Goal: Transaction & Acquisition: Purchase product/service

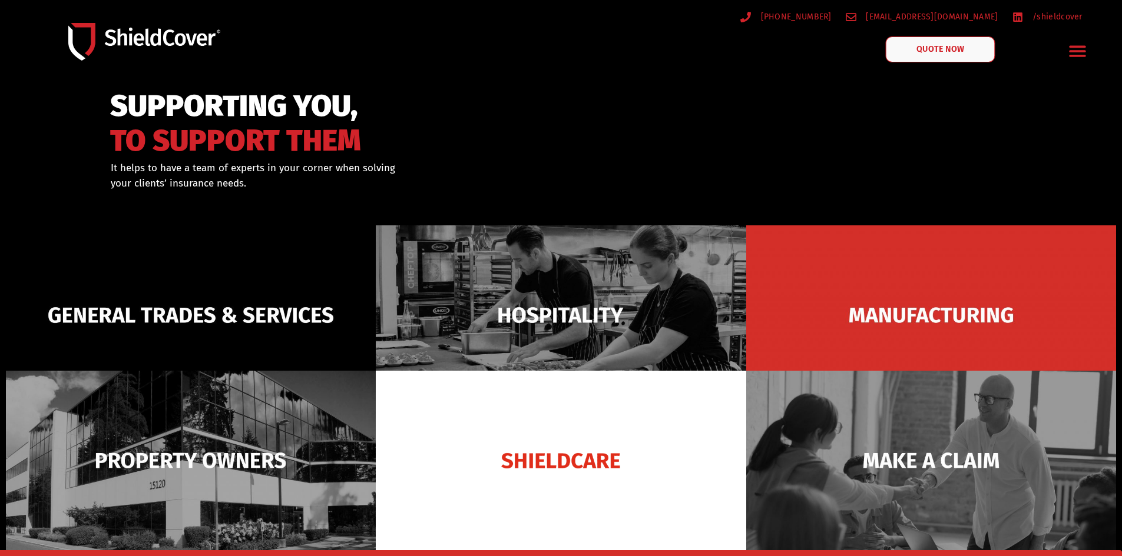
click at [943, 51] on span "QUOTE NOW" at bounding box center [939, 49] width 47 height 8
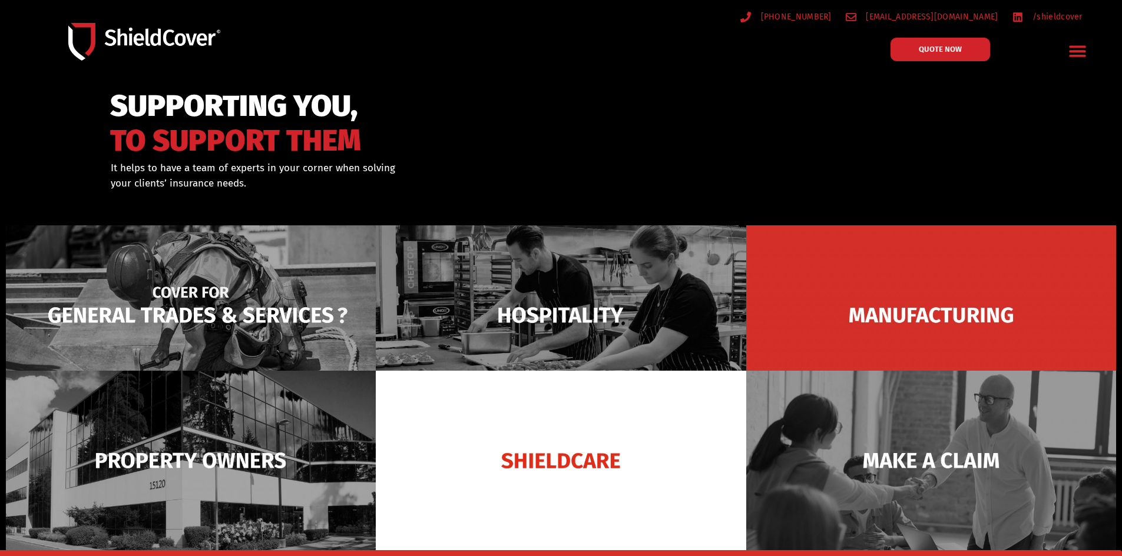
click at [167, 281] on img at bounding box center [191, 316] width 370 height 180
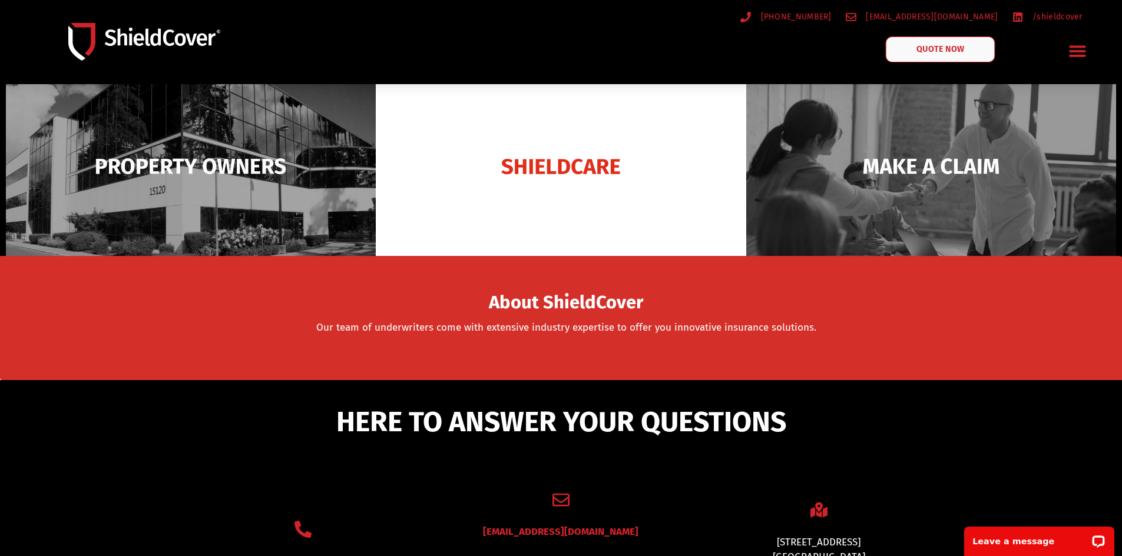
click at [936, 45] on span "QUOTE NOW" at bounding box center [939, 49] width 47 height 8
